Goal: Information Seeking & Learning: Learn about a topic

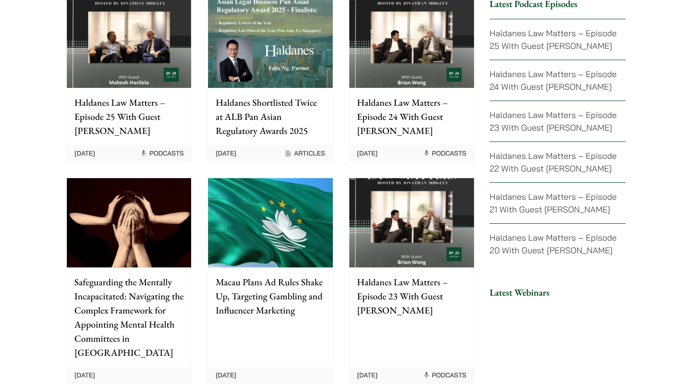
scroll to position [2036, 0]
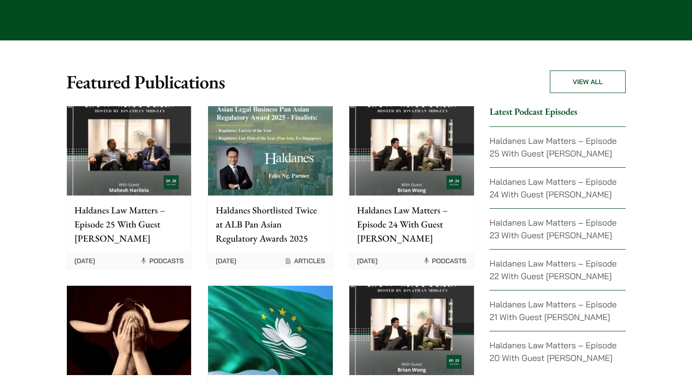
click at [139, 203] on p "Haldanes Law Matters – Episode 25 With Guest Mahesh Harilela" at bounding box center [128, 224] width 109 height 42
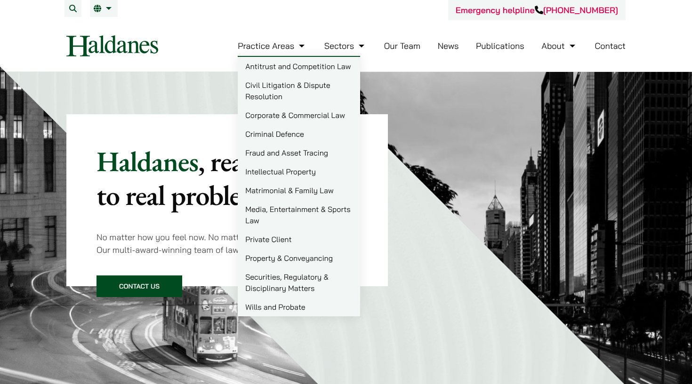
scroll to position [0, 0]
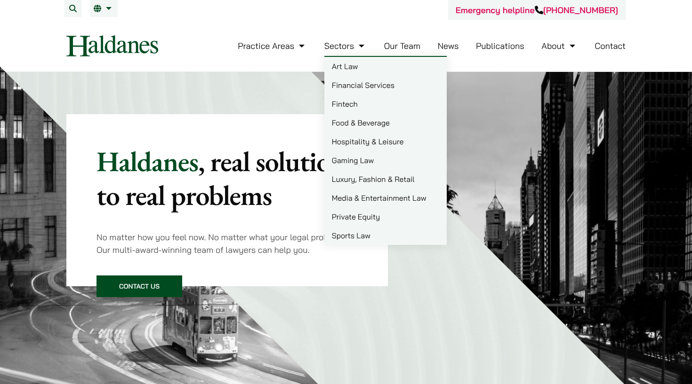
click at [349, 65] on link "Art Law" at bounding box center [385, 66] width 122 height 19
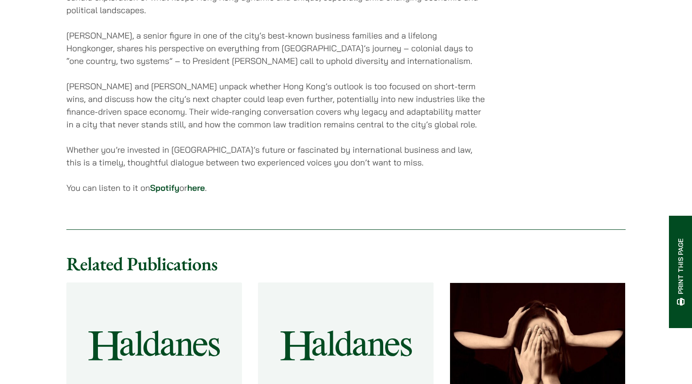
scroll to position [547, 0]
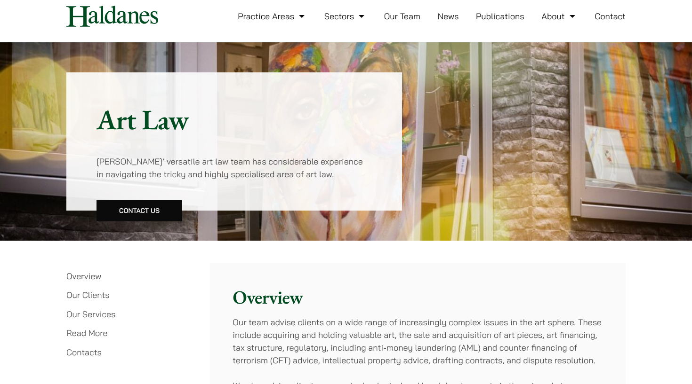
scroll to position [29, 0]
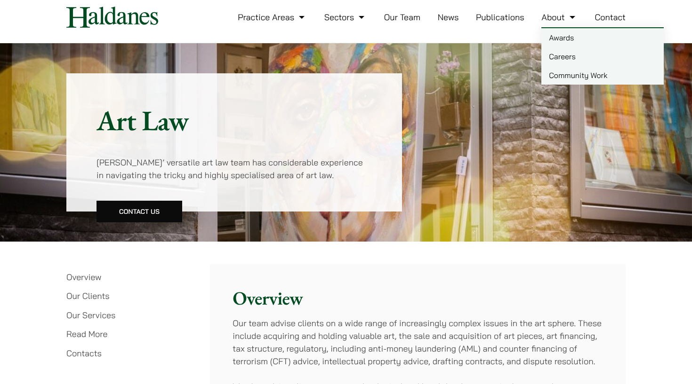
click at [553, 20] on link "About" at bounding box center [559, 17] width 36 height 11
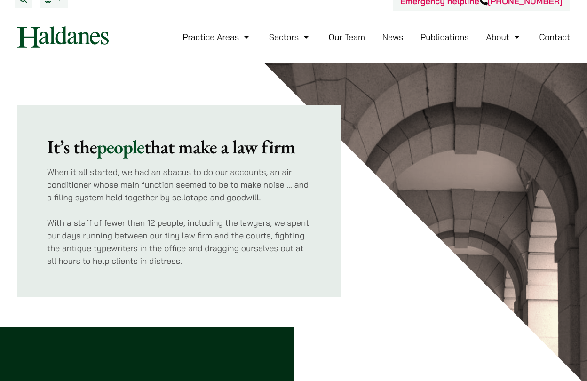
scroll to position [13, 0]
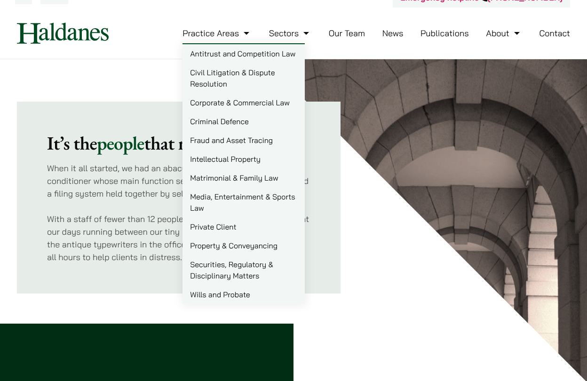
click at [214, 34] on link "Practice Areas" at bounding box center [217, 33] width 69 height 11
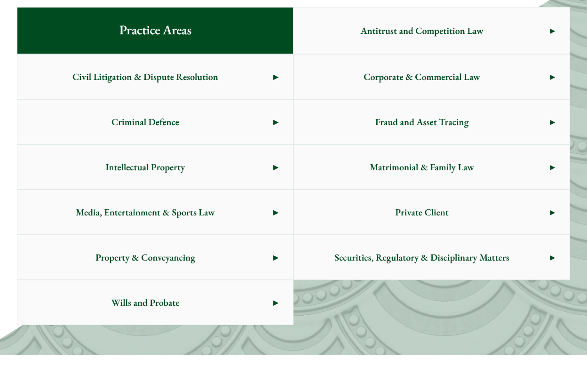
scroll to position [525, 0]
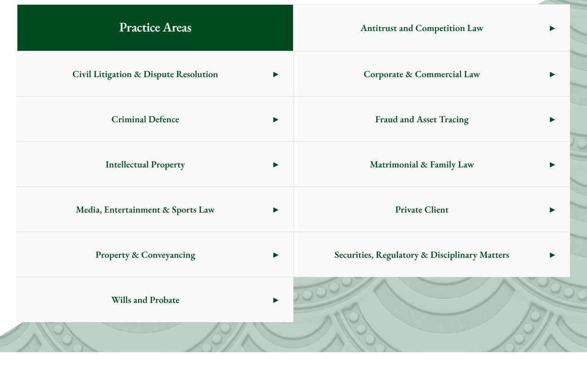
click at [276, 166] on link "Intellectual Property" at bounding box center [155, 164] width 276 height 44
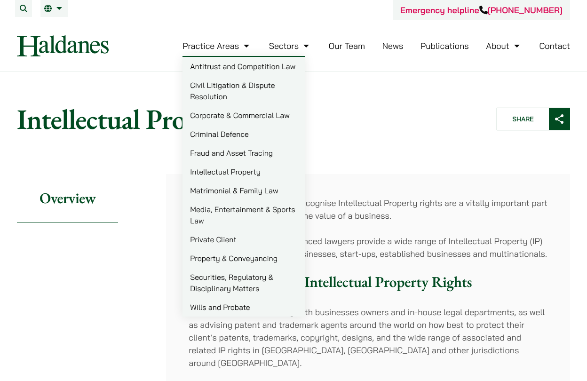
click at [238, 51] on link "Practice Areas" at bounding box center [217, 45] width 69 height 11
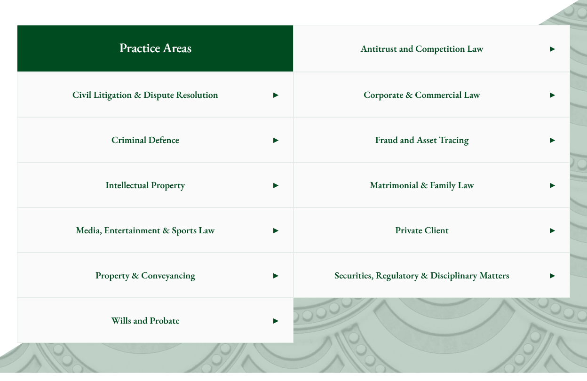
scroll to position [505, 0]
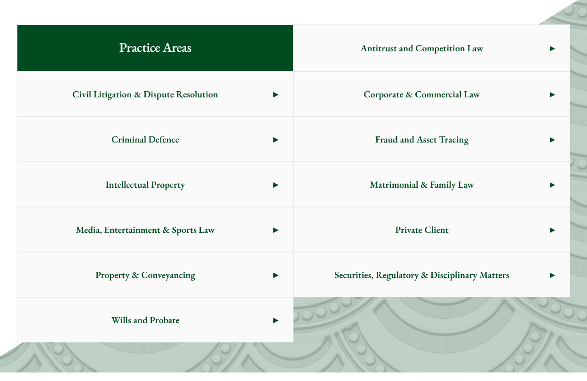
click at [271, 230] on span "Media, Entertainment & Sports Law" at bounding box center [145, 229] width 256 height 44
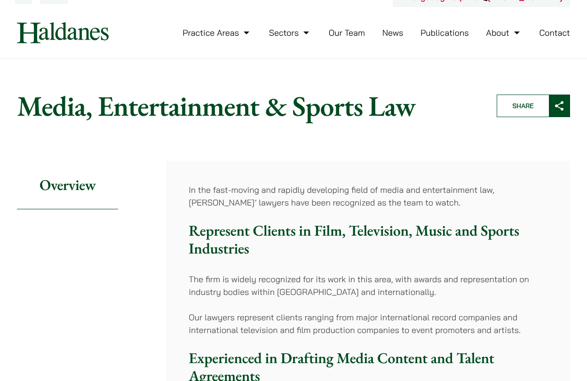
scroll to position [5, 0]
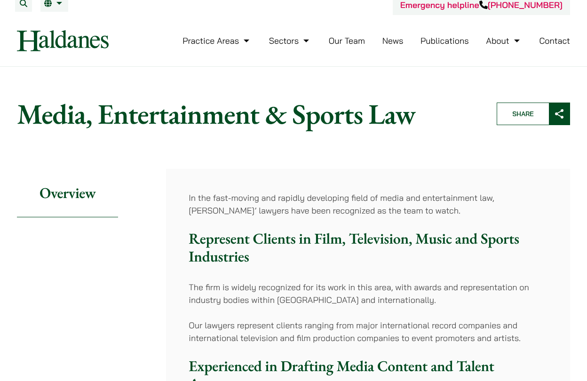
click at [285, 42] on link "Sectors" at bounding box center [290, 40] width 42 height 11
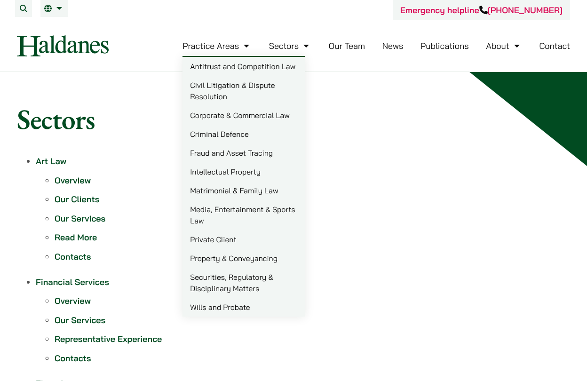
click at [239, 44] on link "Practice Areas" at bounding box center [217, 45] width 69 height 11
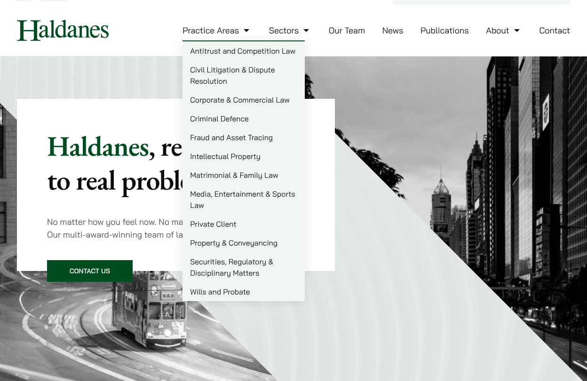
click at [213, 34] on link "Practice Areas" at bounding box center [217, 30] width 69 height 11
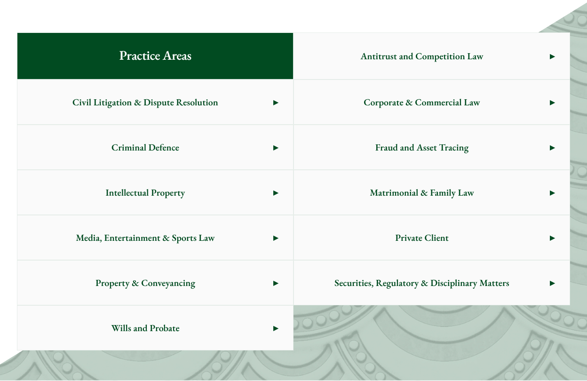
scroll to position [507, 0]
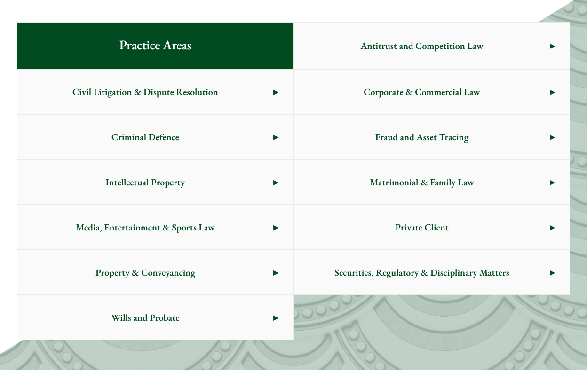
click at [273, 181] on link "Intellectual Property" at bounding box center [155, 182] width 276 height 44
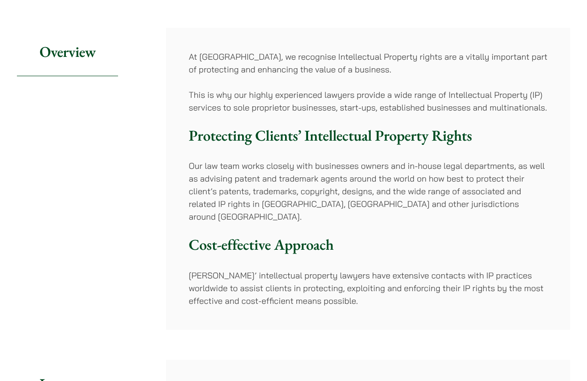
scroll to position [146, 0]
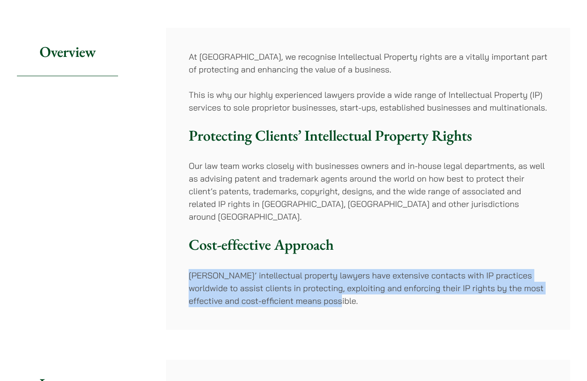
drag, startPoint x: 322, startPoint y: 290, endPoint x: 191, endPoint y: 254, distance: 135.8
click at [191, 254] on div "At Haldanes, we recognise Intellectual Property rights are a vitally important …" at bounding box center [368, 179] width 404 height 302
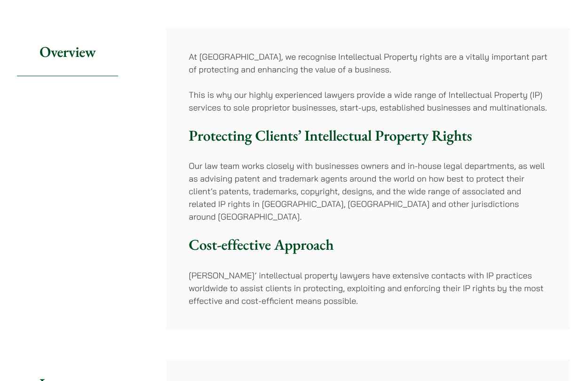
click at [206, 236] on h3 "Cost-effective Approach" at bounding box center [368, 245] width 359 height 18
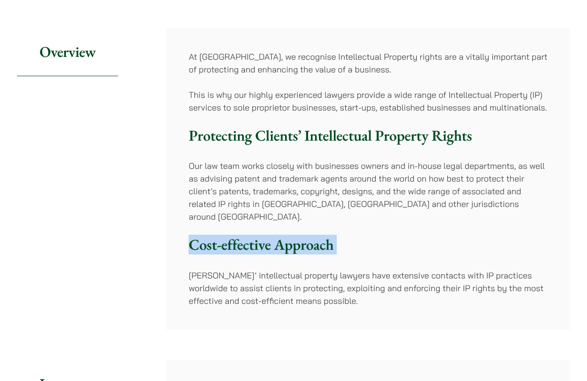
click at [206, 236] on h3 "Cost-effective Approach" at bounding box center [368, 245] width 359 height 18
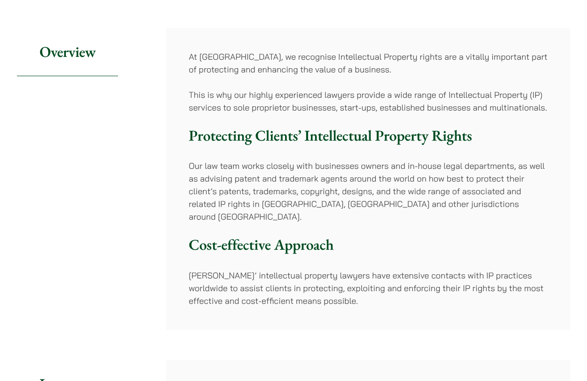
click at [291, 276] on p "Haldanes’ intellectual property lawyers have extensive contacts with IP practic…" at bounding box center [368, 288] width 359 height 38
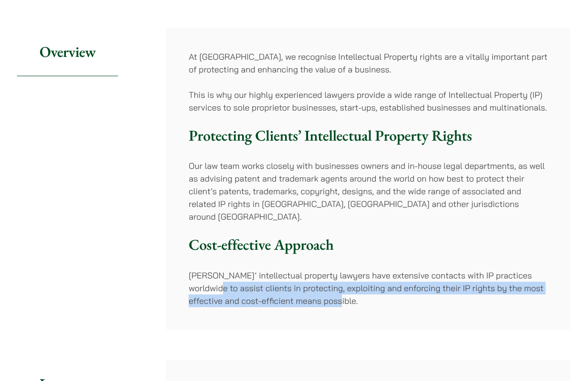
drag, startPoint x: 199, startPoint y: 277, endPoint x: 362, endPoint y: 307, distance: 165.9
click at [362, 307] on div "At Haldanes, we recognise Intellectual Property rights are a vitally important …" at bounding box center [368, 179] width 404 height 302
copy p "assist clients in protecting, exploiting and enforcing their IP rights by the m…"
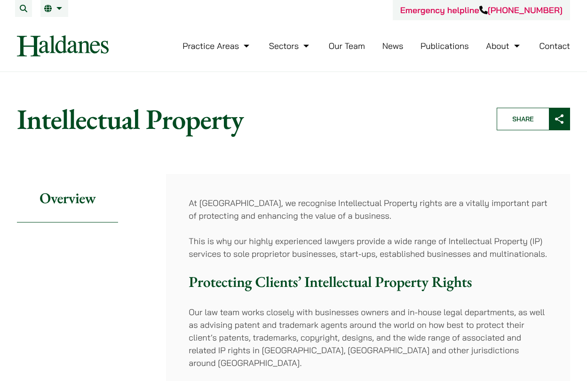
scroll to position [0, 0]
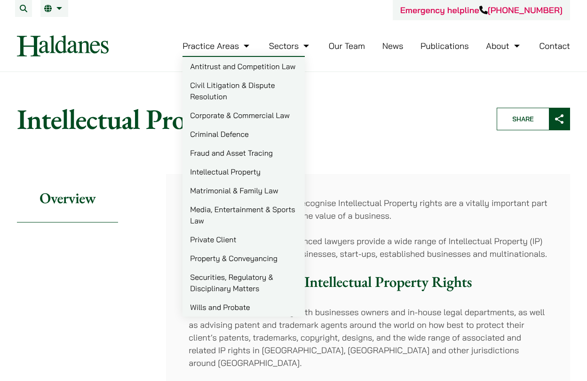
click at [221, 47] on link "Practice Areas" at bounding box center [217, 45] width 69 height 11
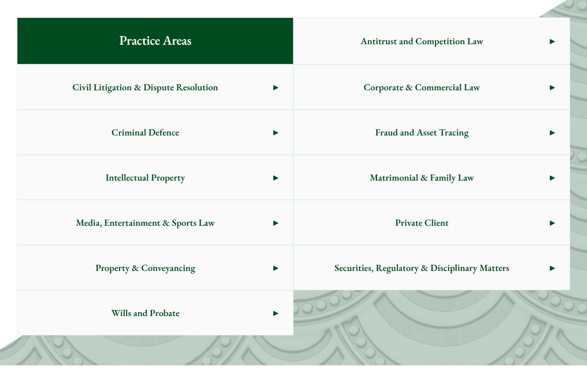
scroll to position [511, 0]
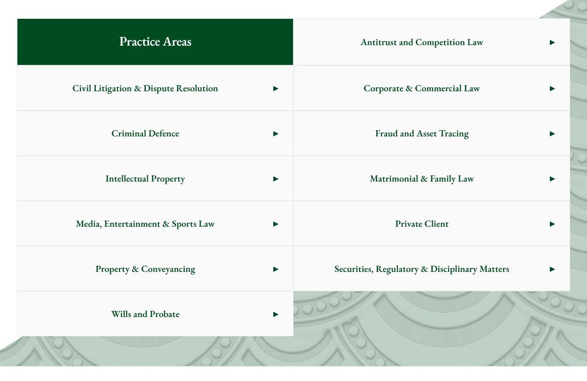
click at [262, 143] on span "Criminal Defence" at bounding box center [145, 133] width 256 height 44
